Goal: Task Accomplishment & Management: Use online tool/utility

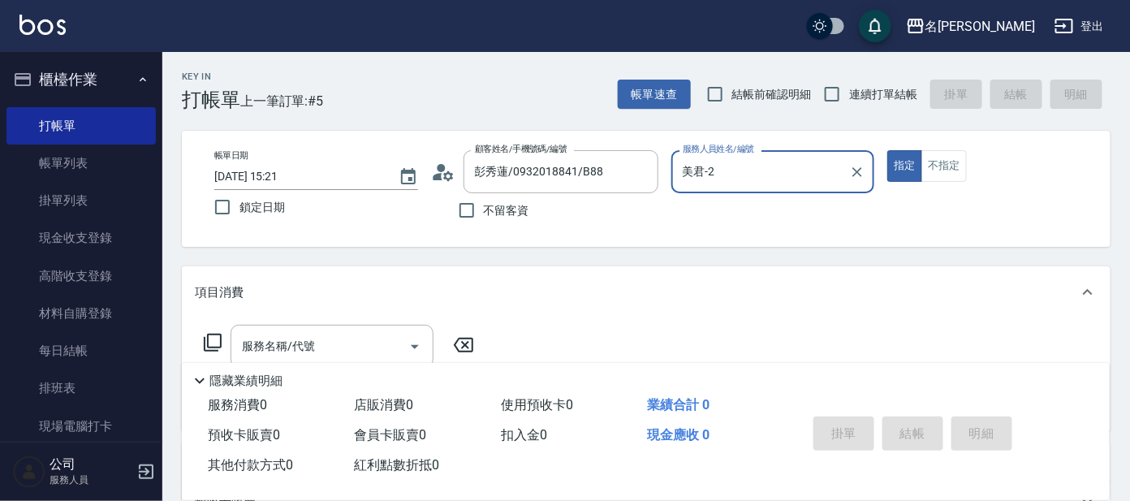
scroll to position [195, 0]
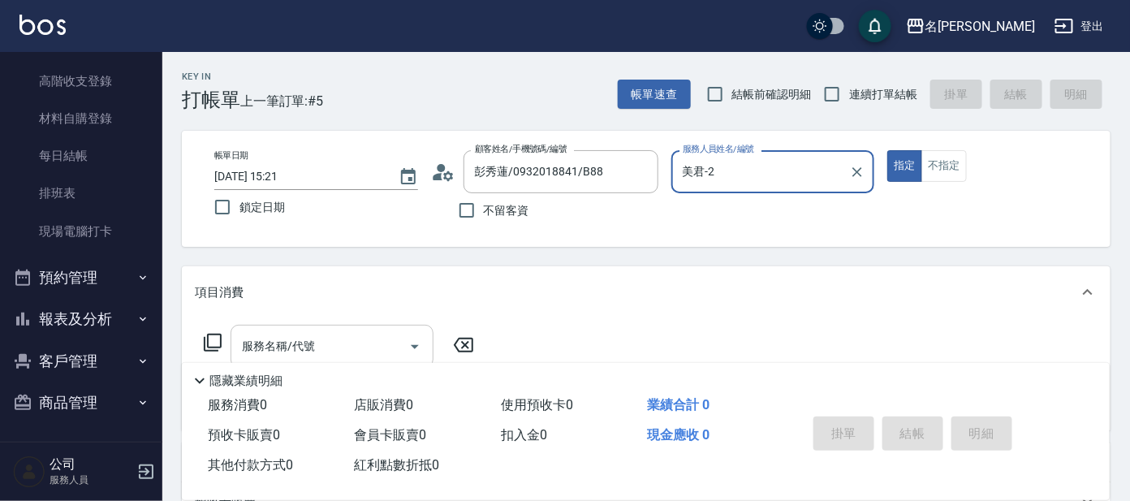
click at [315, 344] on input "服務名稱/代號" at bounding box center [320, 346] width 164 height 28
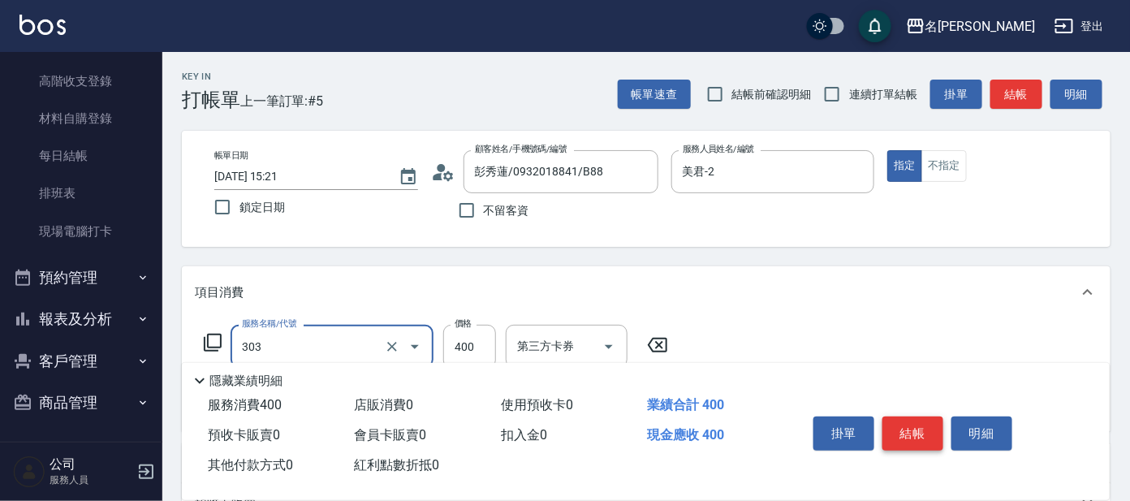
type input "剪髮C級設計師(303)"
click at [918, 428] on button "結帳" at bounding box center [913, 434] width 61 height 34
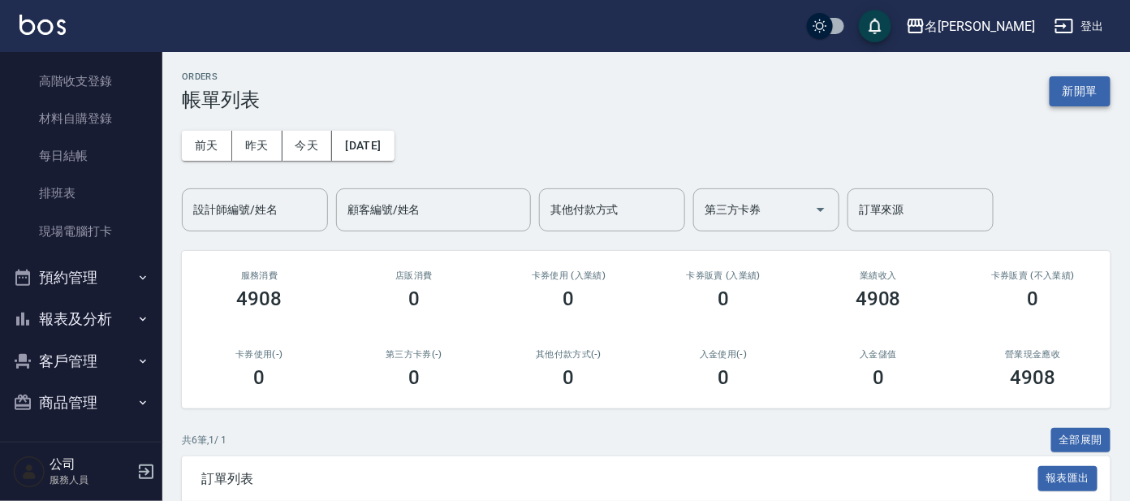
click at [1086, 84] on button "新開單" at bounding box center [1080, 91] width 61 height 30
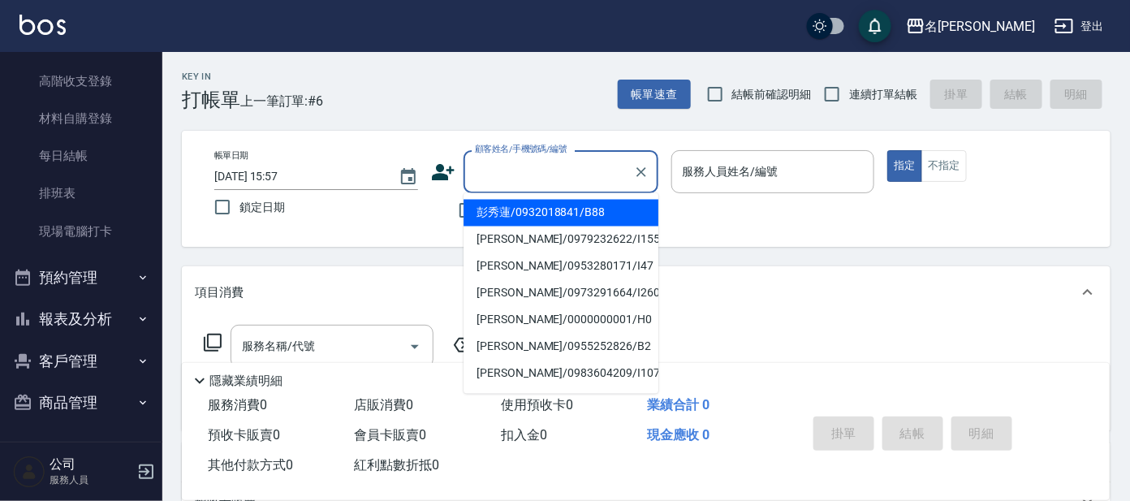
click at [559, 171] on input "顧客姓名/手機號碼/編號" at bounding box center [549, 172] width 156 height 28
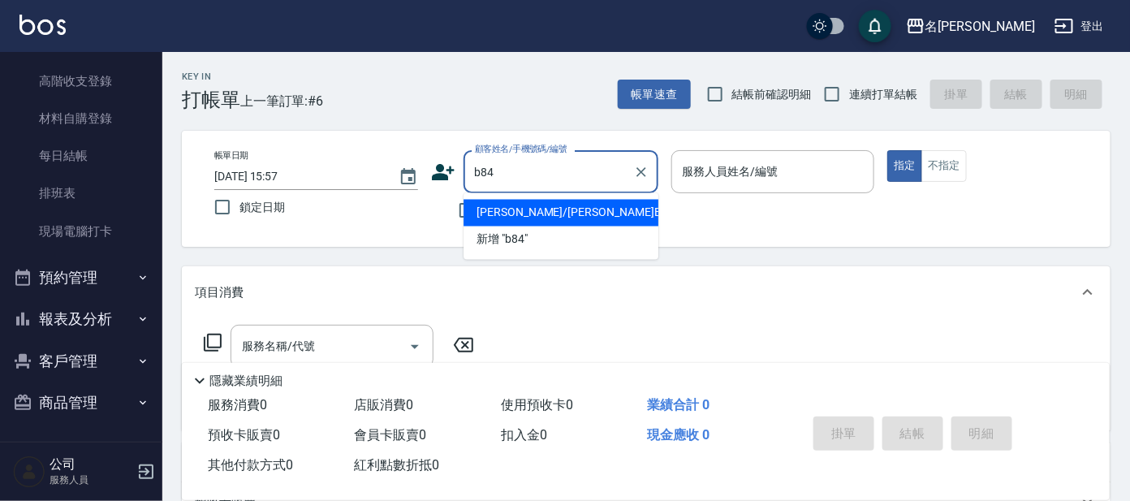
type input "[PERSON_NAME]/[PERSON_NAME]B84/B84"
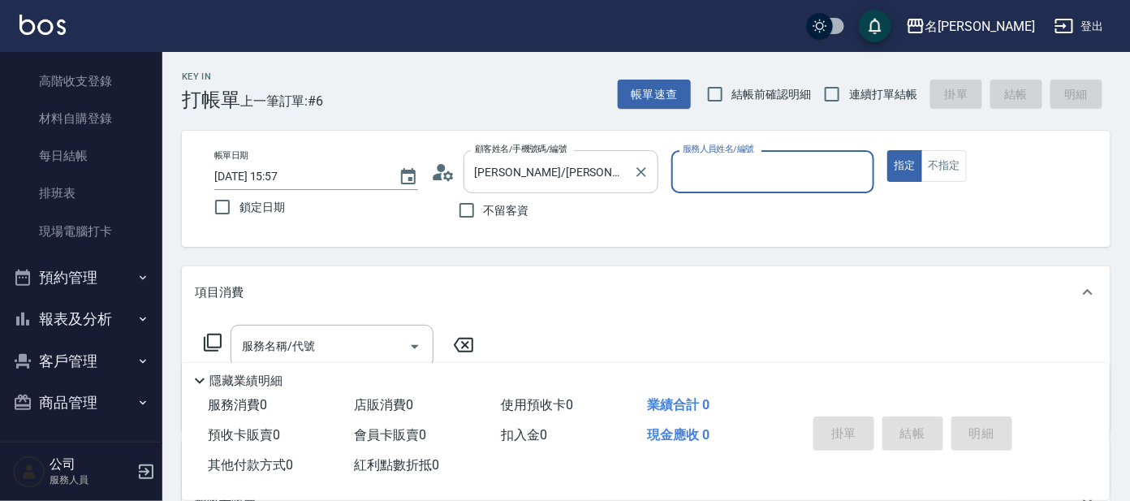
type input "美君-2"
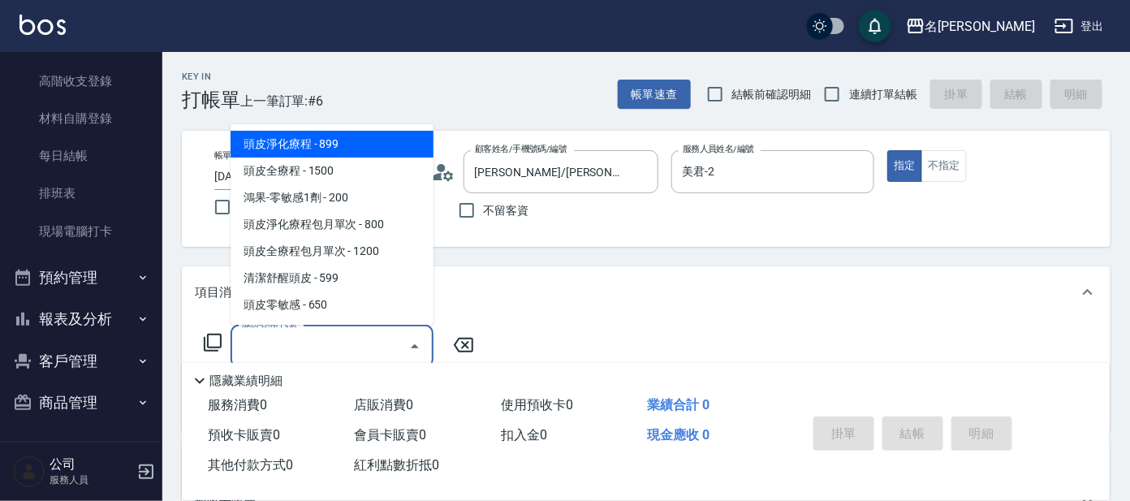
click at [344, 348] on input "服務名稱/代號" at bounding box center [320, 346] width 164 height 28
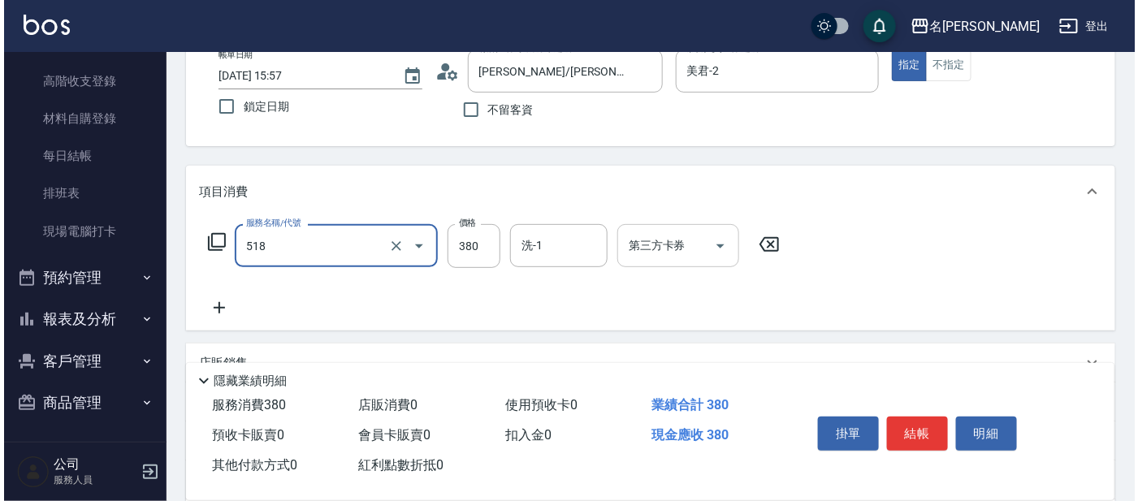
scroll to position [202, 0]
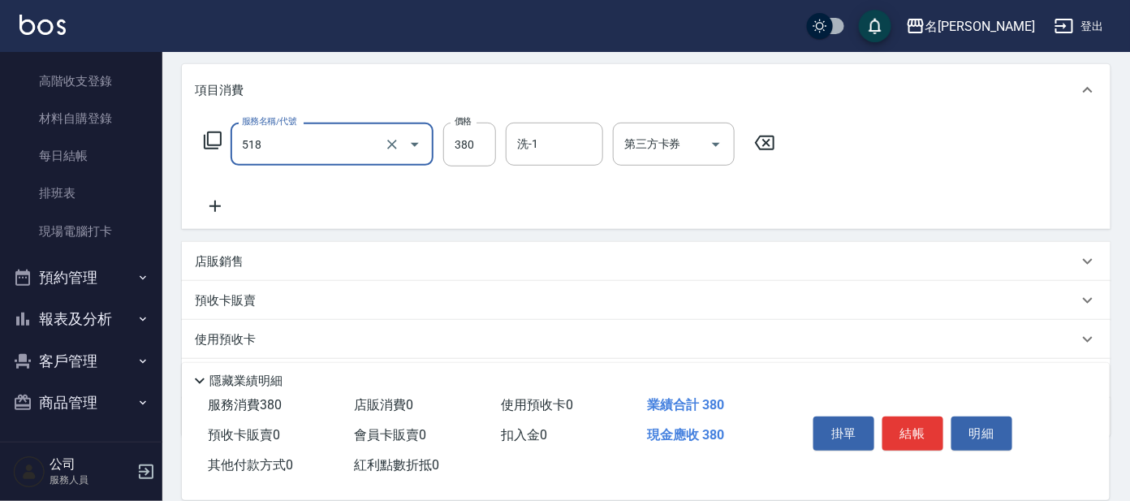
type input "舒壓+洗髮+養髮(518)"
click at [219, 197] on icon at bounding box center [215, 206] width 41 height 19
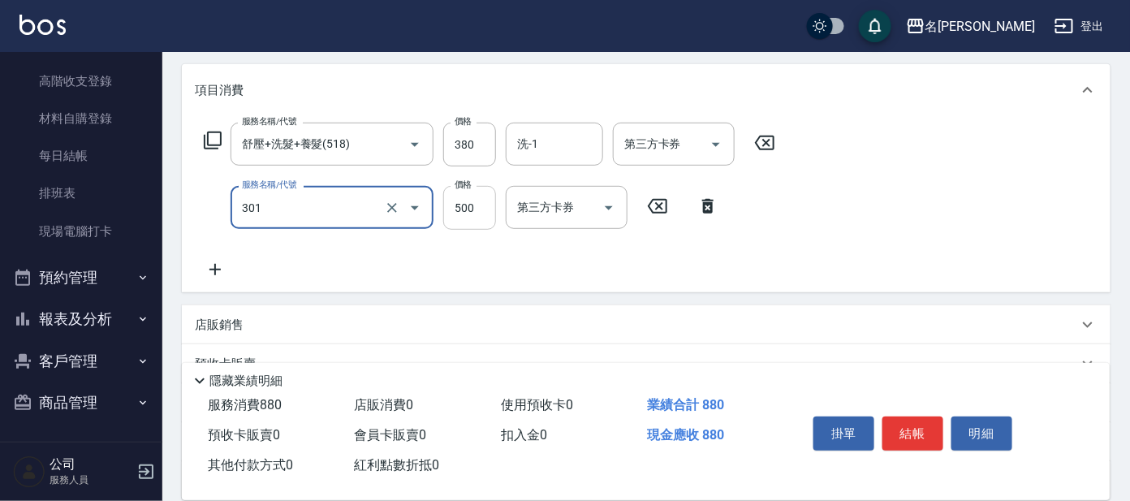
type input "剪髮 A級設計師(301)"
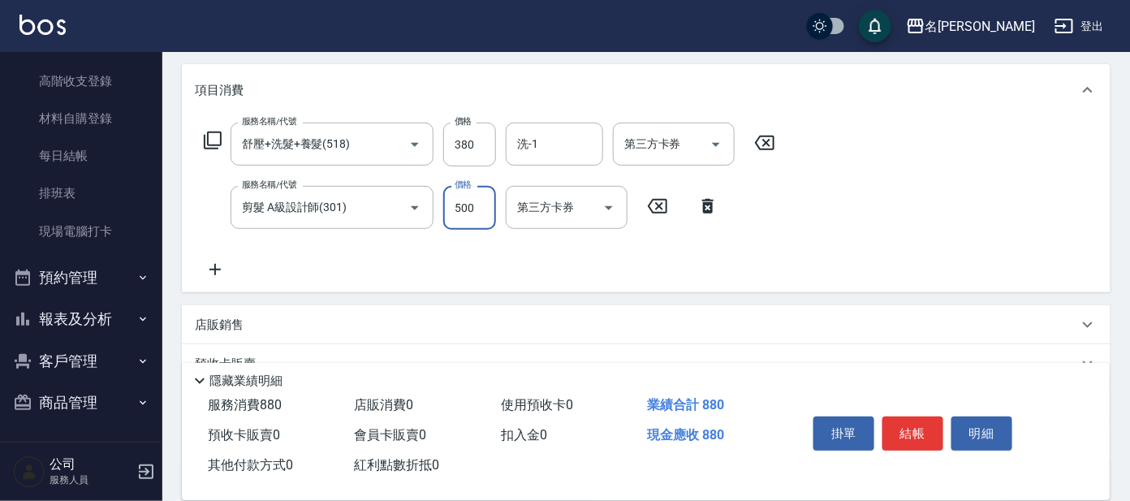
click at [479, 198] on input "500" at bounding box center [469, 208] width 53 height 44
type input "100"
click at [210, 133] on icon at bounding box center [212, 140] width 19 height 19
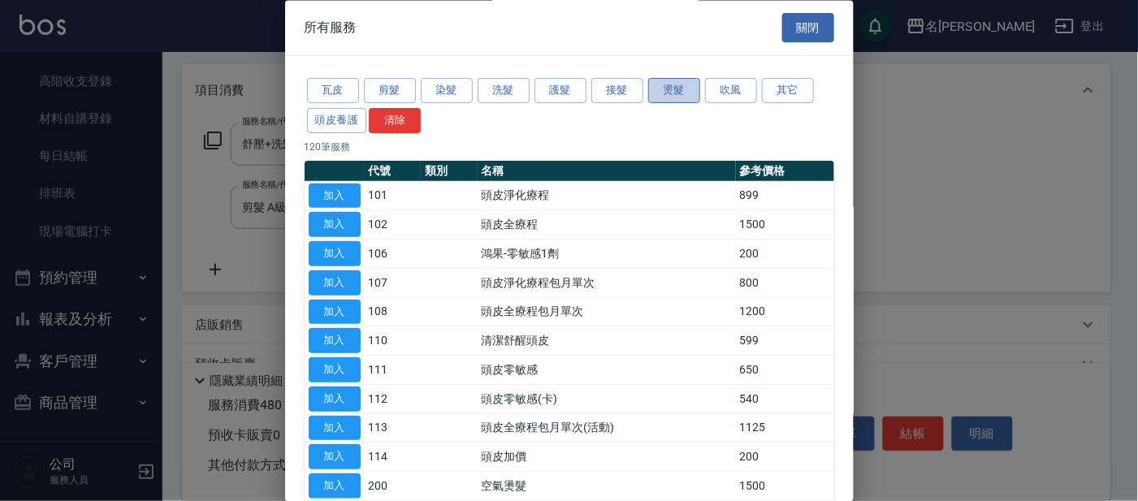
click at [668, 92] on button "燙髮" at bounding box center [674, 91] width 52 height 25
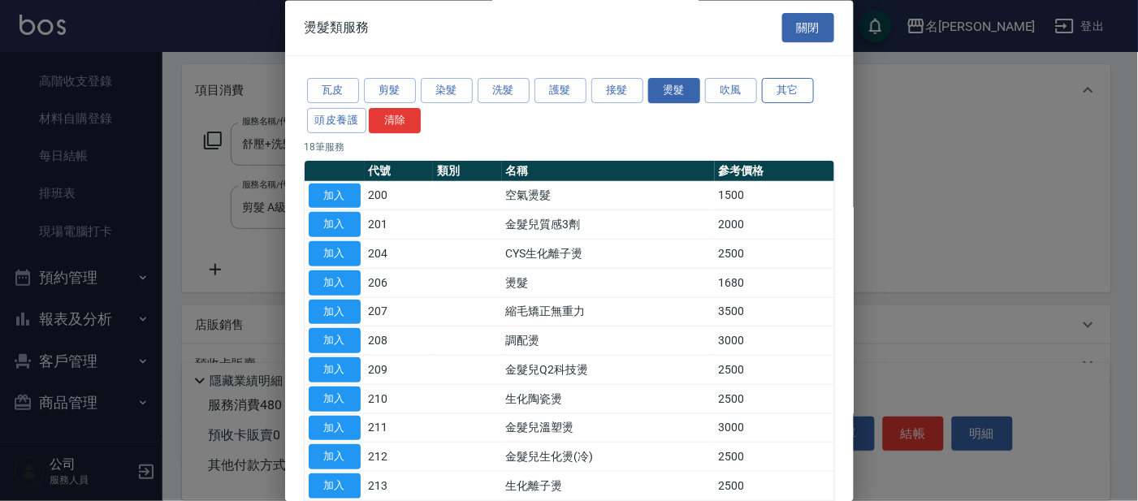
drag, startPoint x: 779, startPoint y: 88, endPoint x: 765, endPoint y: 89, distance: 13.9
click at [766, 89] on button "其它" at bounding box center [788, 91] width 52 height 25
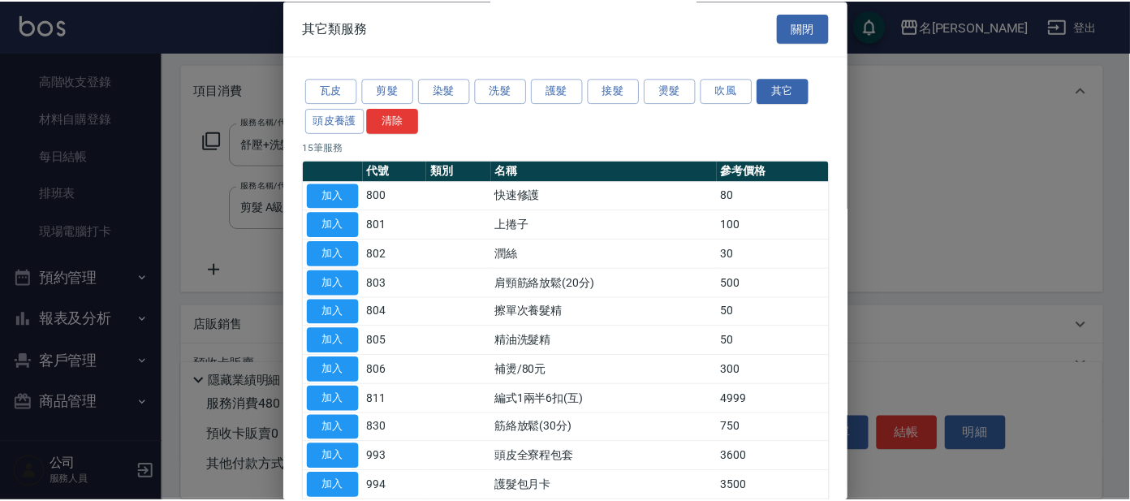
scroll to position [103, 0]
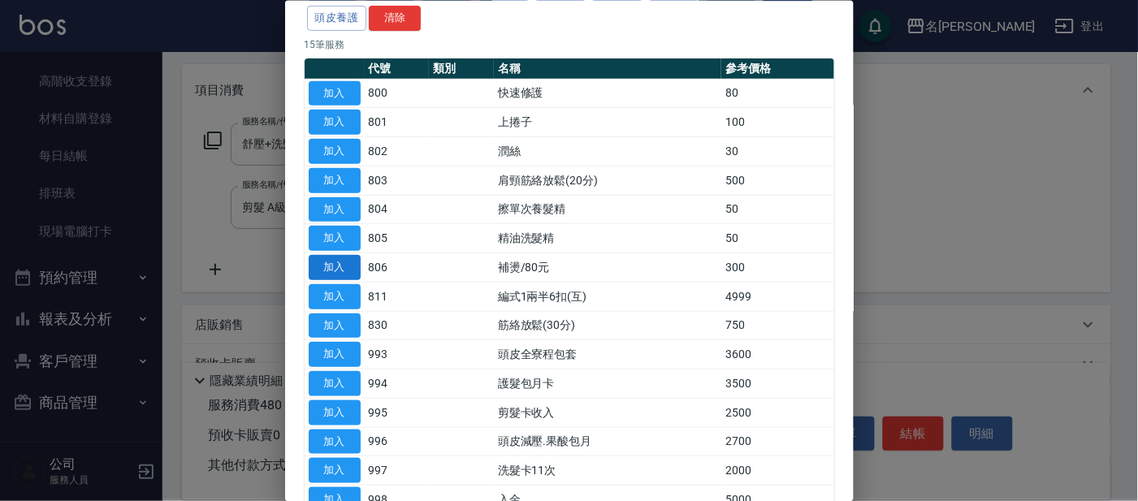
click at [325, 261] on button "加入" at bounding box center [335, 267] width 52 height 25
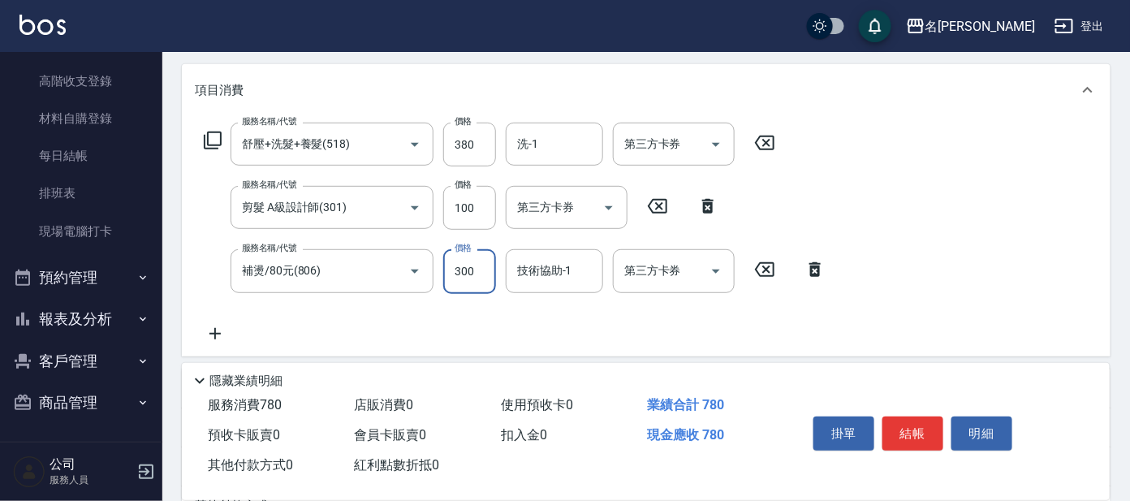
click at [486, 270] on input "300" at bounding box center [469, 271] width 53 height 44
type input "500"
click at [913, 440] on button "結帳" at bounding box center [913, 434] width 61 height 34
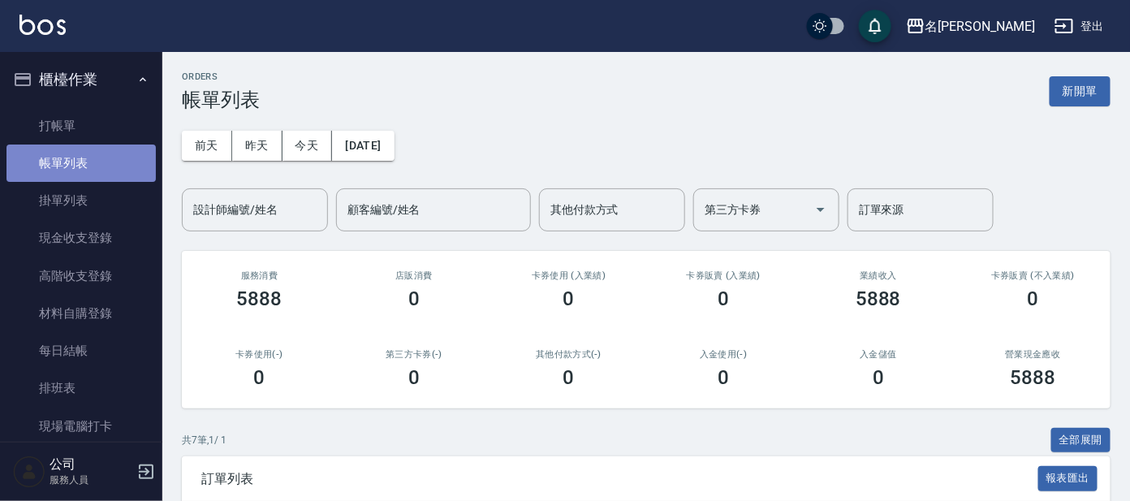
click at [87, 167] on link "帳單列表" at bounding box center [80, 163] width 149 height 37
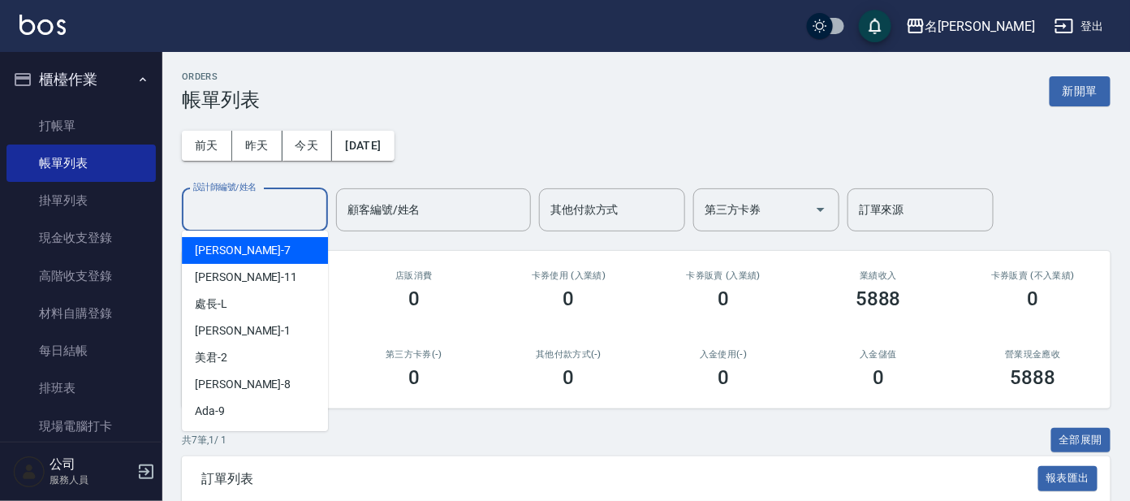
drag, startPoint x: 261, startPoint y: 210, endPoint x: 254, endPoint y: 243, distance: 33.3
click at [261, 210] on input "設計師編號/姓名" at bounding box center [255, 210] width 132 height 28
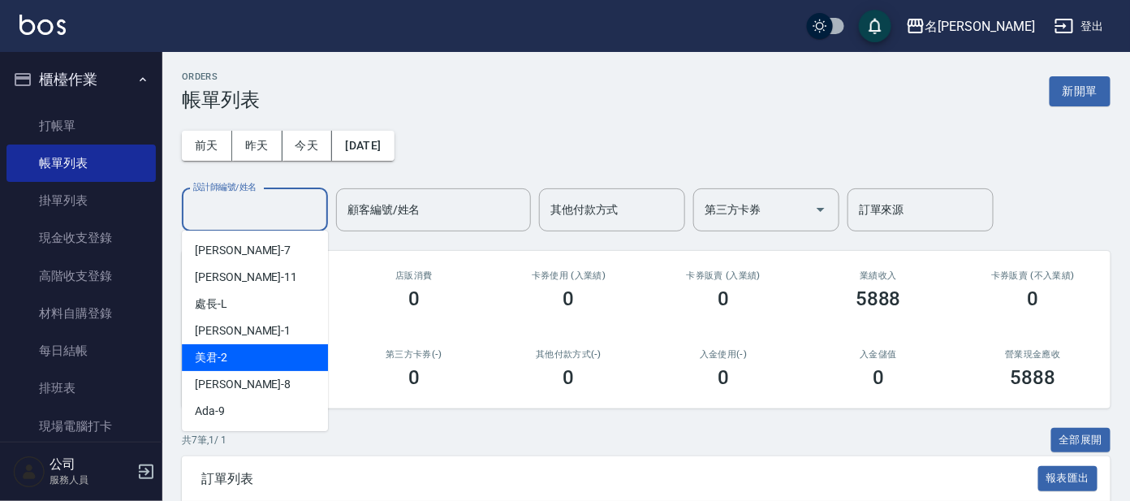
click at [252, 361] on div "美君 -2" at bounding box center [255, 357] width 146 height 27
type input "美君-2"
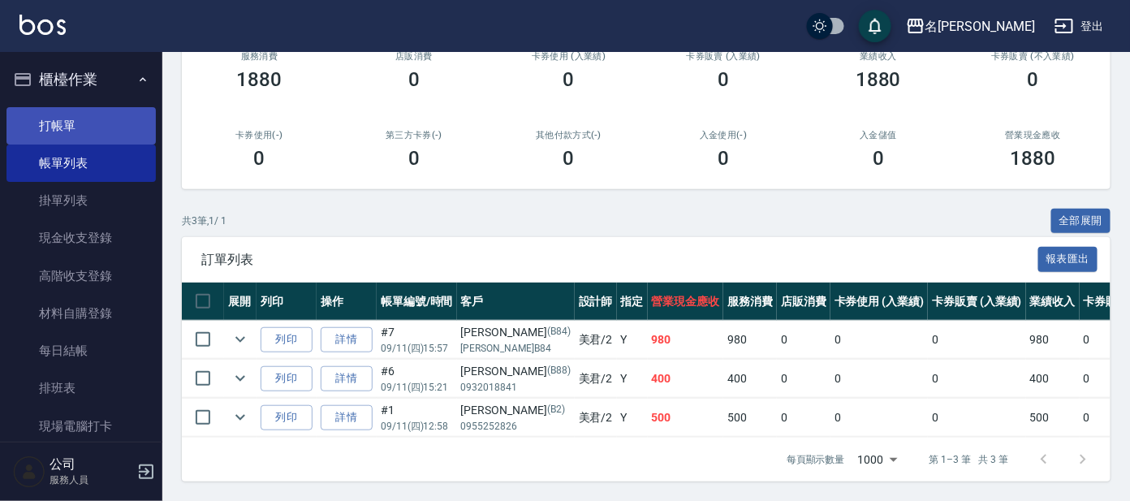
click at [61, 109] on link "打帳單" at bounding box center [80, 125] width 149 height 37
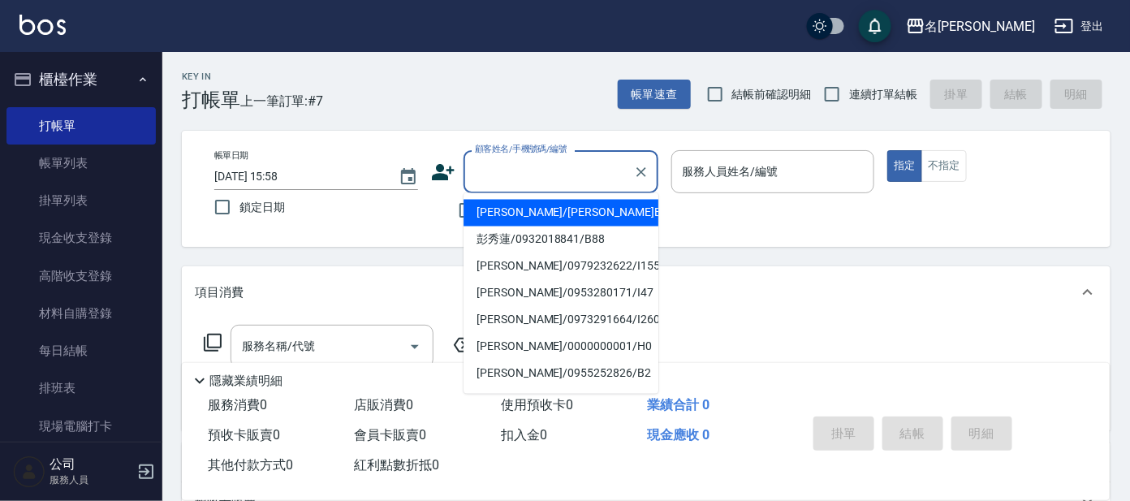
drag, startPoint x: 595, startPoint y: 166, endPoint x: 563, endPoint y: 155, distance: 34.4
click at [594, 166] on input "顧客姓名/手機號碼/編號" at bounding box center [549, 172] width 156 height 28
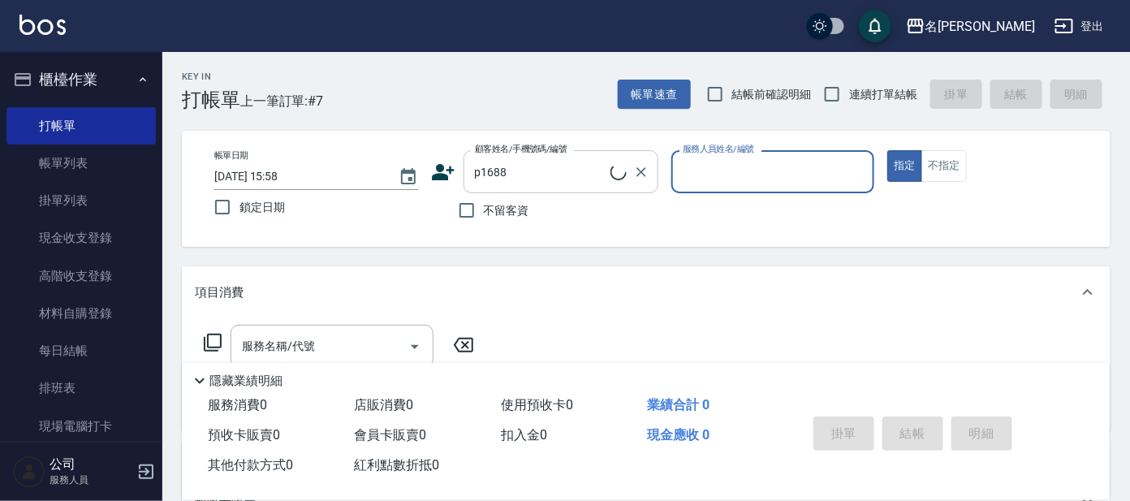
type input "[PERSON_NAME]/0955360842/p1688"
type input "公司 -100"
drag, startPoint x: 863, startPoint y: 168, endPoint x: 849, endPoint y: 168, distance: 14.6
click at [857, 168] on icon "Clear" at bounding box center [857, 172] width 16 height 16
click at [802, 166] on input "服務人員姓名/編號" at bounding box center [773, 172] width 189 height 28
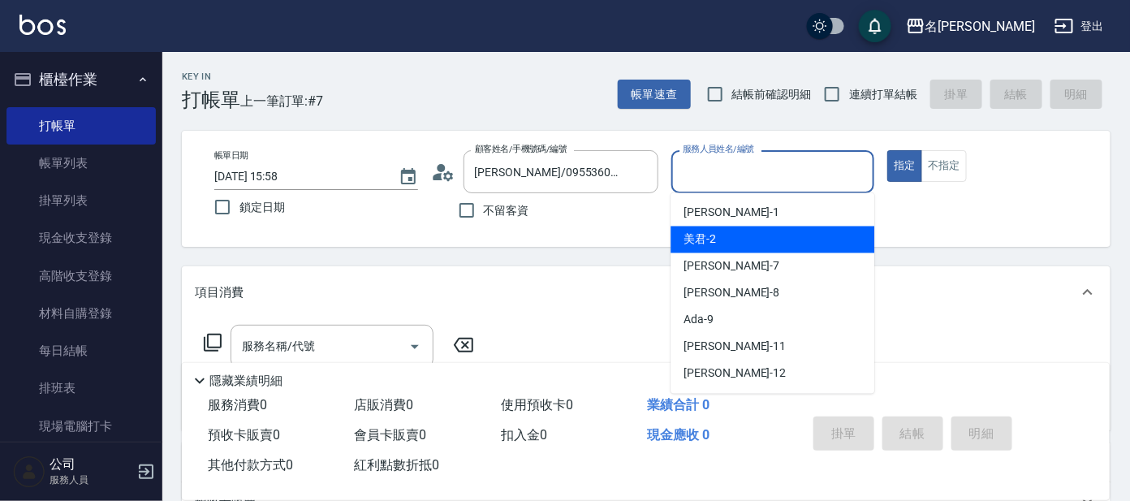
drag, startPoint x: 786, startPoint y: 239, endPoint x: 771, endPoint y: 226, distance: 20.2
click at [784, 237] on div "美君 -2" at bounding box center [773, 240] width 204 height 27
type input "美君-2"
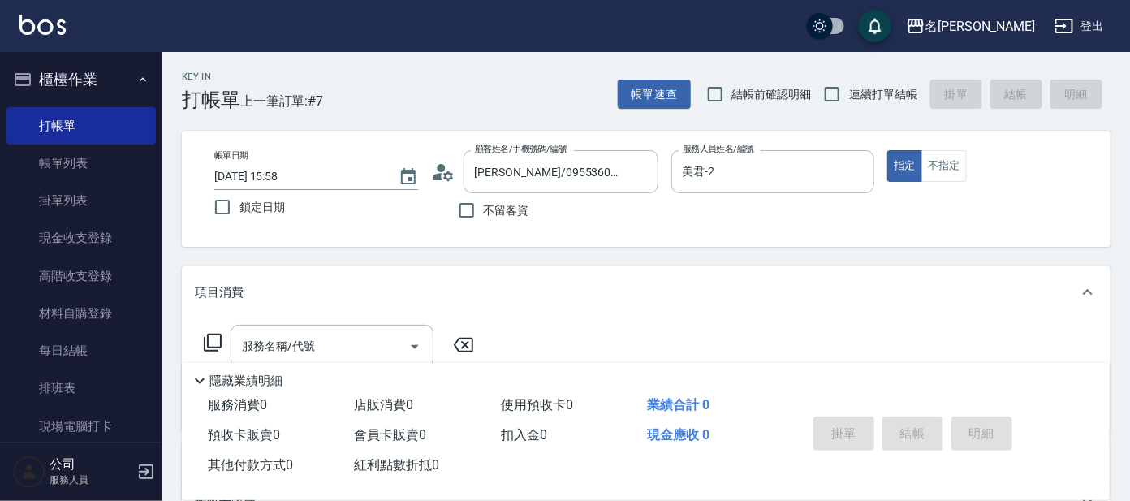
click at [218, 347] on icon at bounding box center [213, 343] width 18 height 18
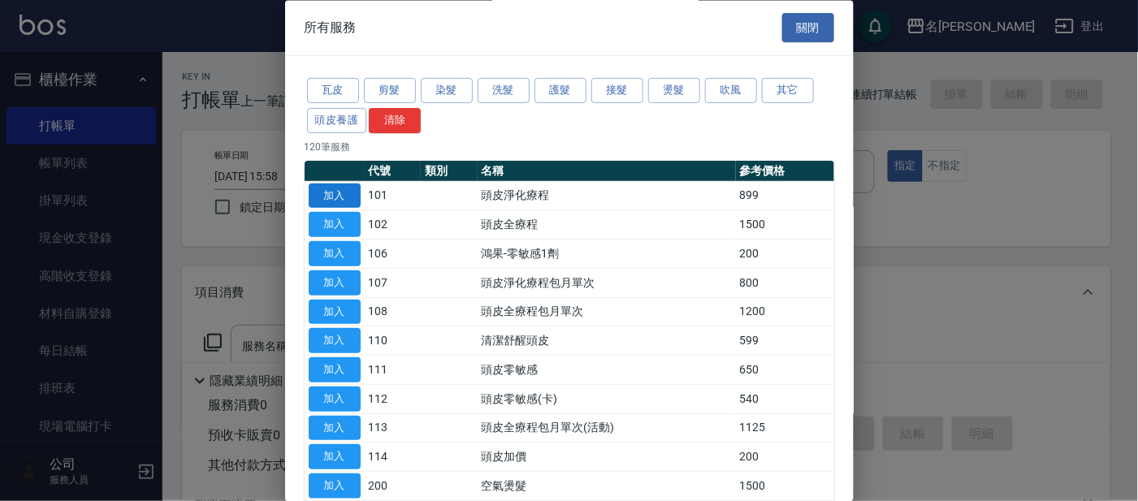
click at [352, 197] on button "加入" at bounding box center [335, 196] width 52 height 25
type input "頭皮淨化療程(101)"
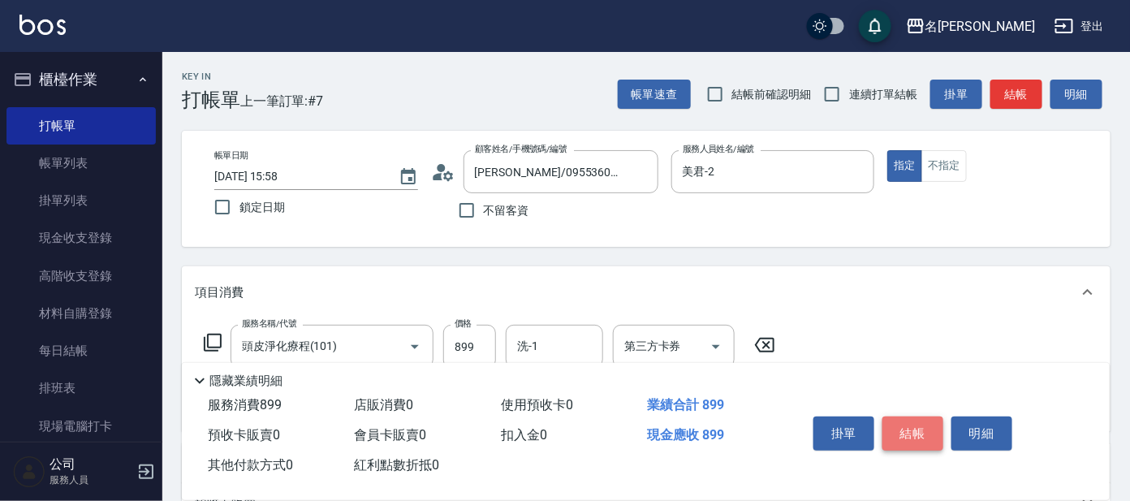
click at [908, 417] on button "結帳" at bounding box center [913, 434] width 61 height 34
